Goal: Complete application form

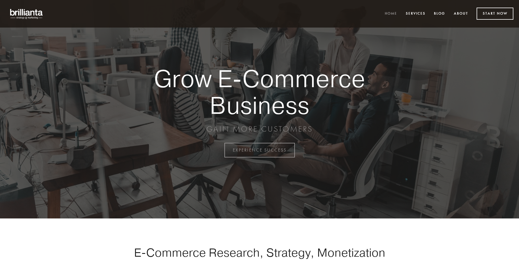
scroll to position [1471, 0]
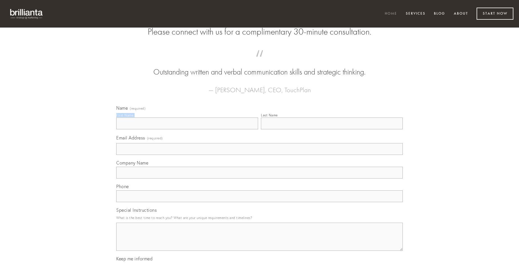
type input "[PERSON_NAME]"
click at [332, 129] on input "Last Name" at bounding box center [332, 123] width 142 height 12
type input "[PERSON_NAME]"
click at [259, 155] on input "Email Address (required)" at bounding box center [259, 149] width 286 height 12
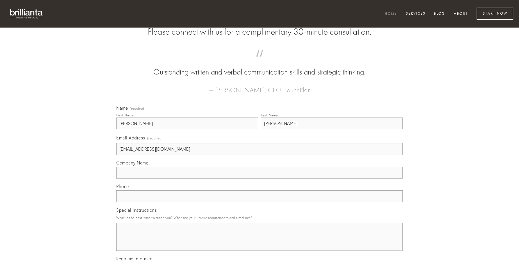
type input "[EMAIL_ADDRESS][DOMAIN_NAME]"
click at [259, 178] on input "Company Name" at bounding box center [259, 172] width 286 height 12
type input "crepusculum"
click at [259, 202] on input "text" at bounding box center [259, 196] width 286 height 12
click at [259, 241] on textarea "Special Instructions" at bounding box center [259, 236] width 286 height 28
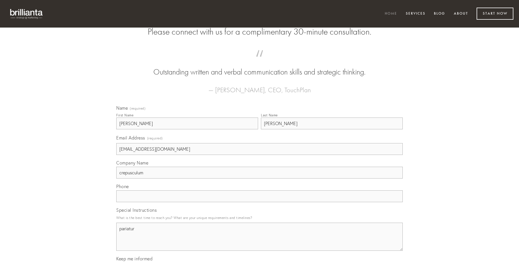
type textarea "pariatur"
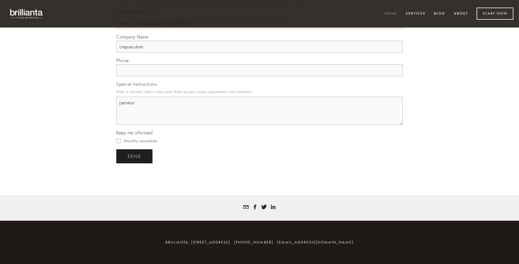
click at [135, 156] on span "send" at bounding box center [134, 156] width 14 height 5
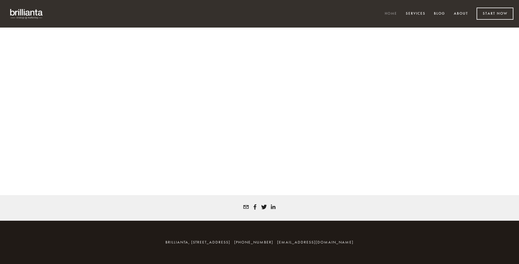
scroll to position [1464, 0]
